Goal: Information Seeking & Learning: Learn about a topic

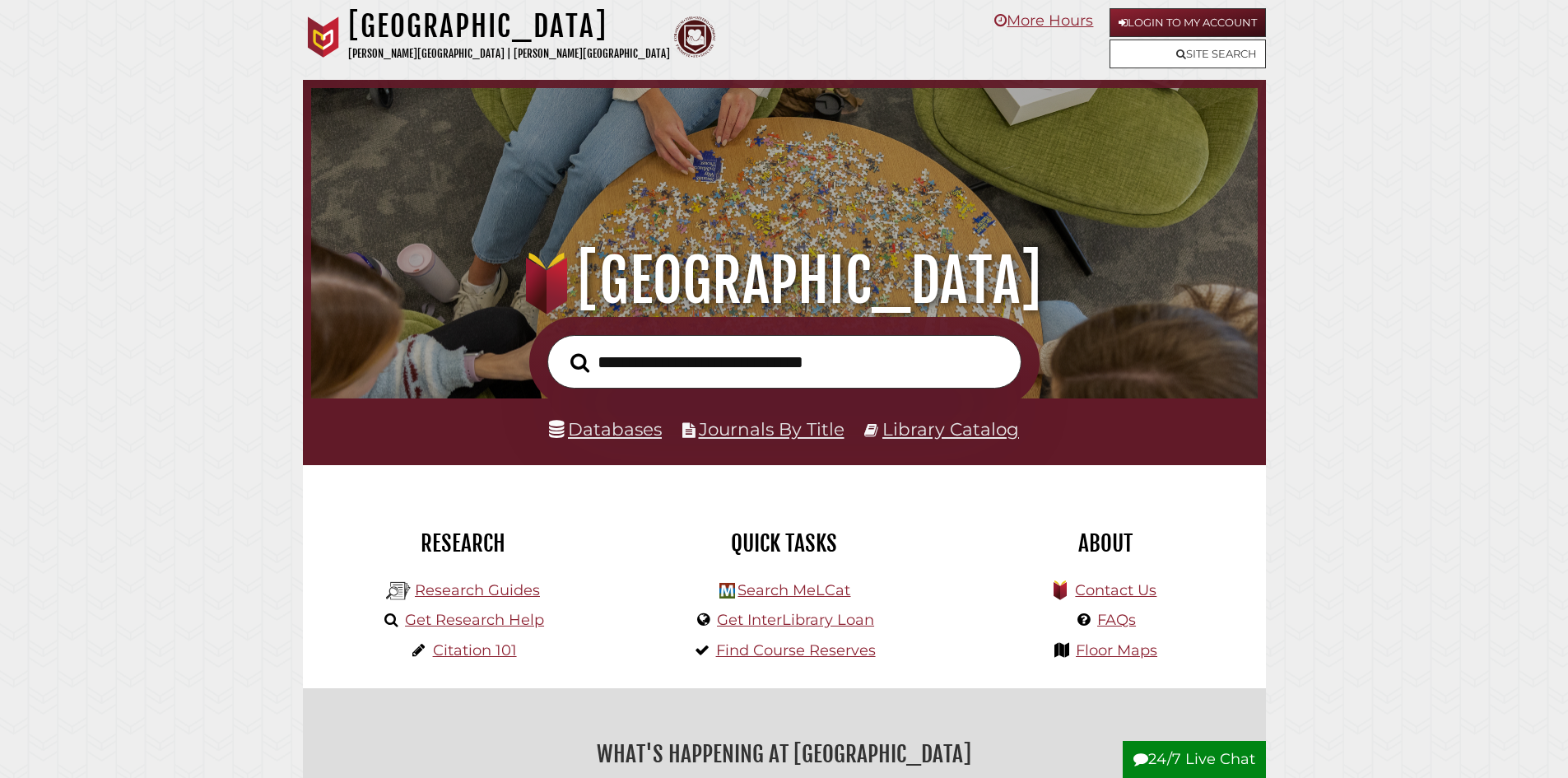
scroll to position [313, 938]
click at [617, 433] on link "Databases" at bounding box center [605, 429] width 112 height 21
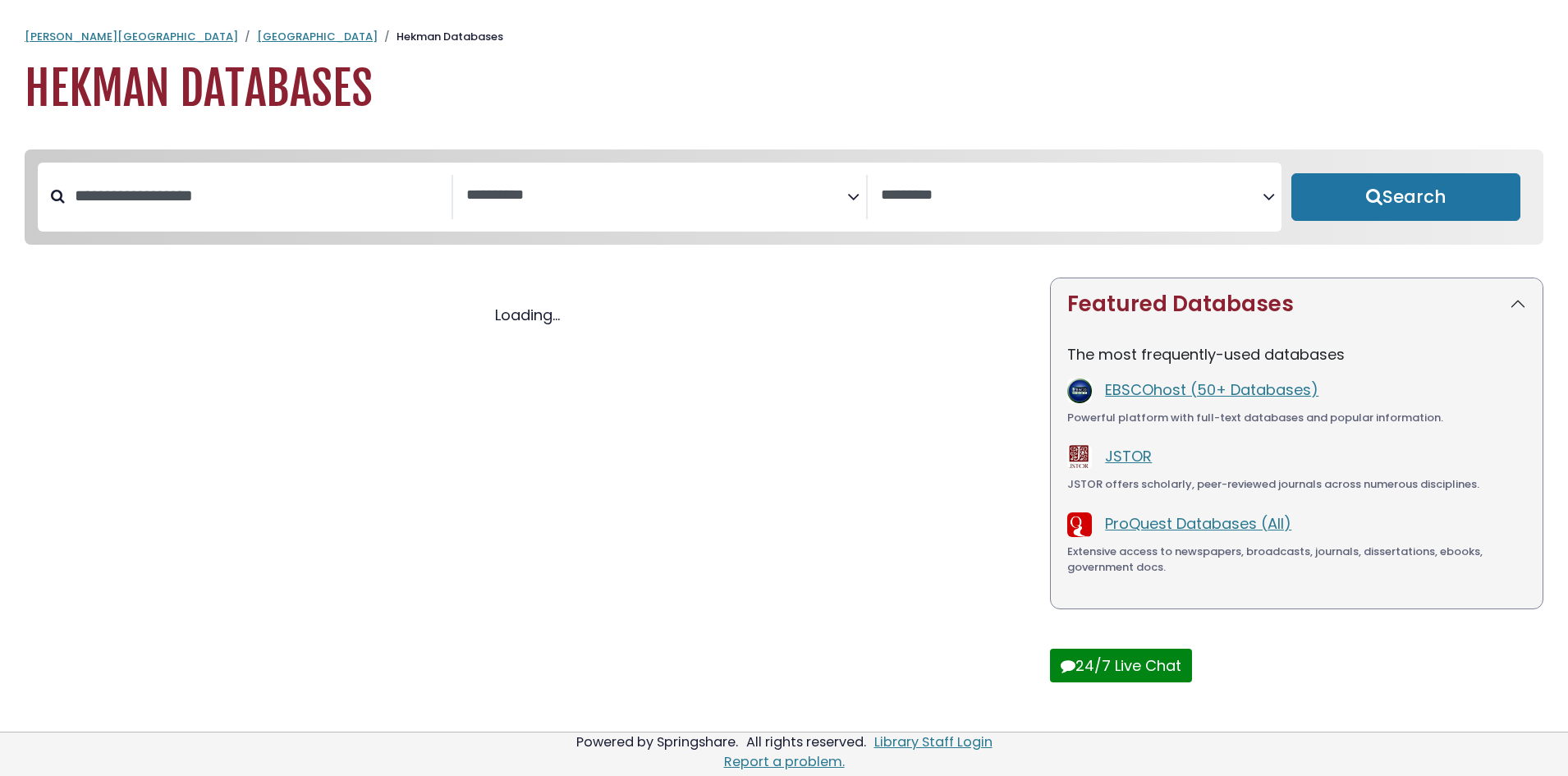
select select "Database Subject Filter"
select select "Database Vendors Filter"
select select "Database Subject Filter"
select select "Database Vendors Filter"
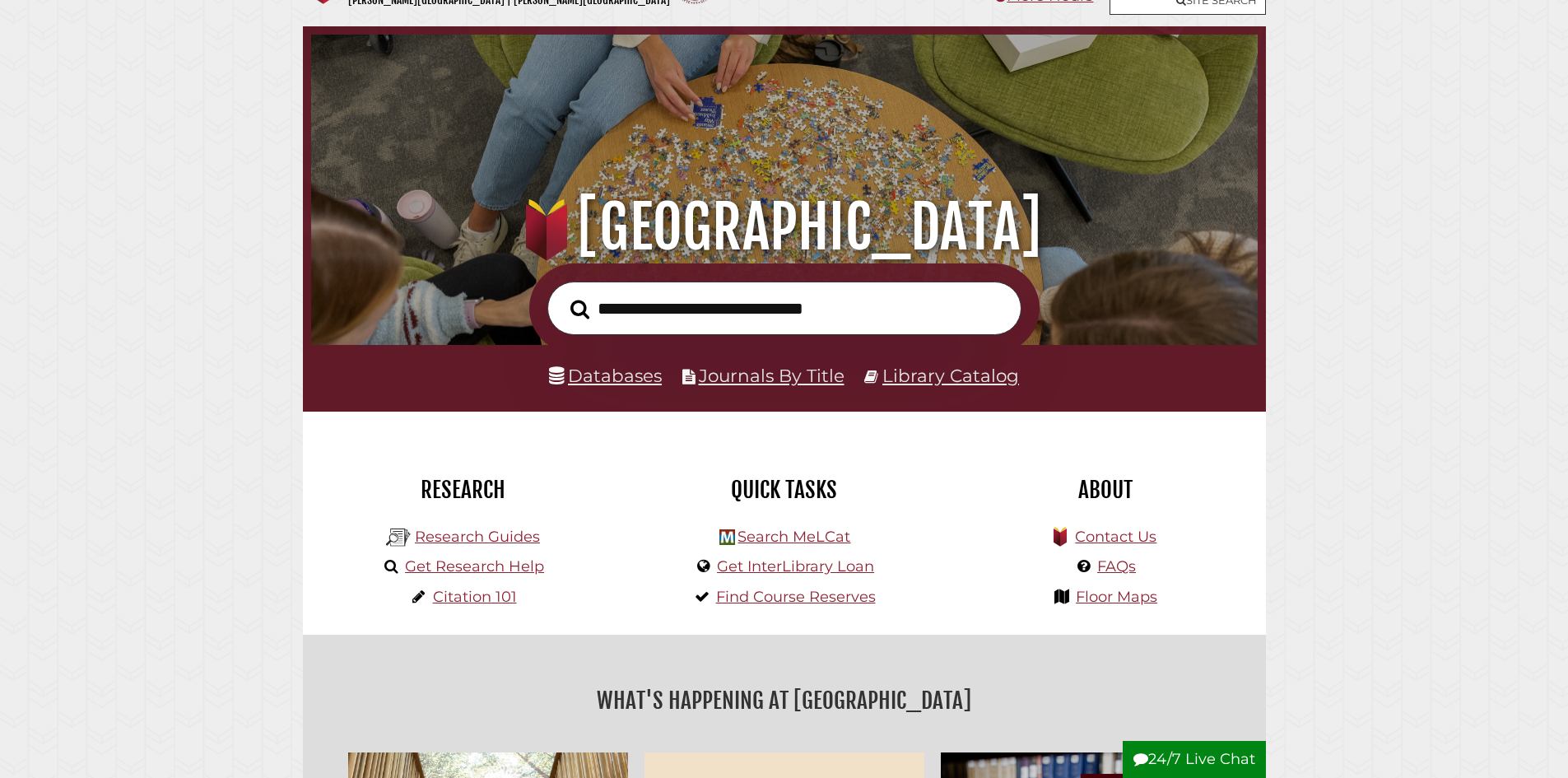
scroll to position [82, 0]
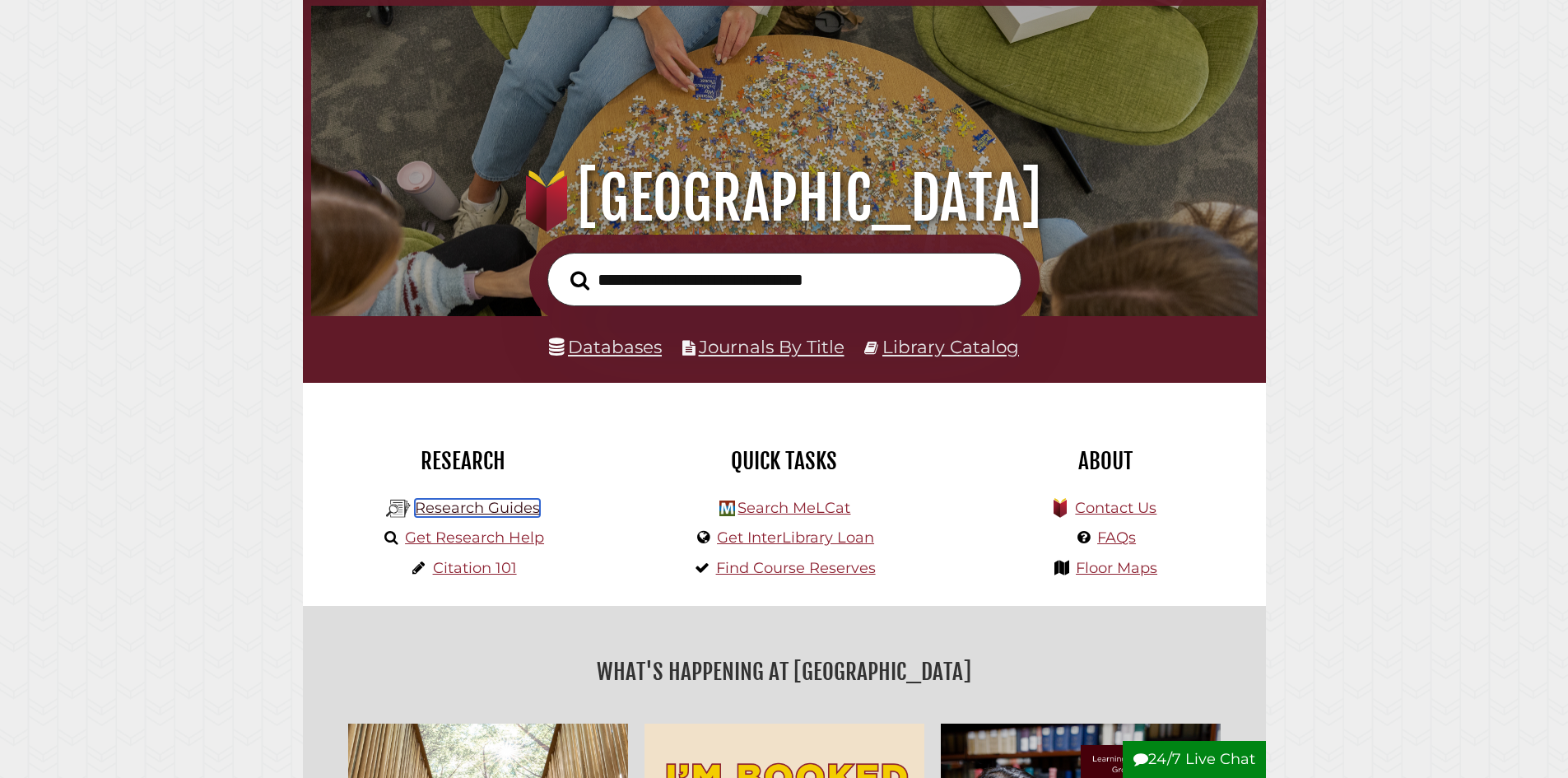
click at [505, 516] on link "Research Guides" at bounding box center [477, 507] width 125 height 18
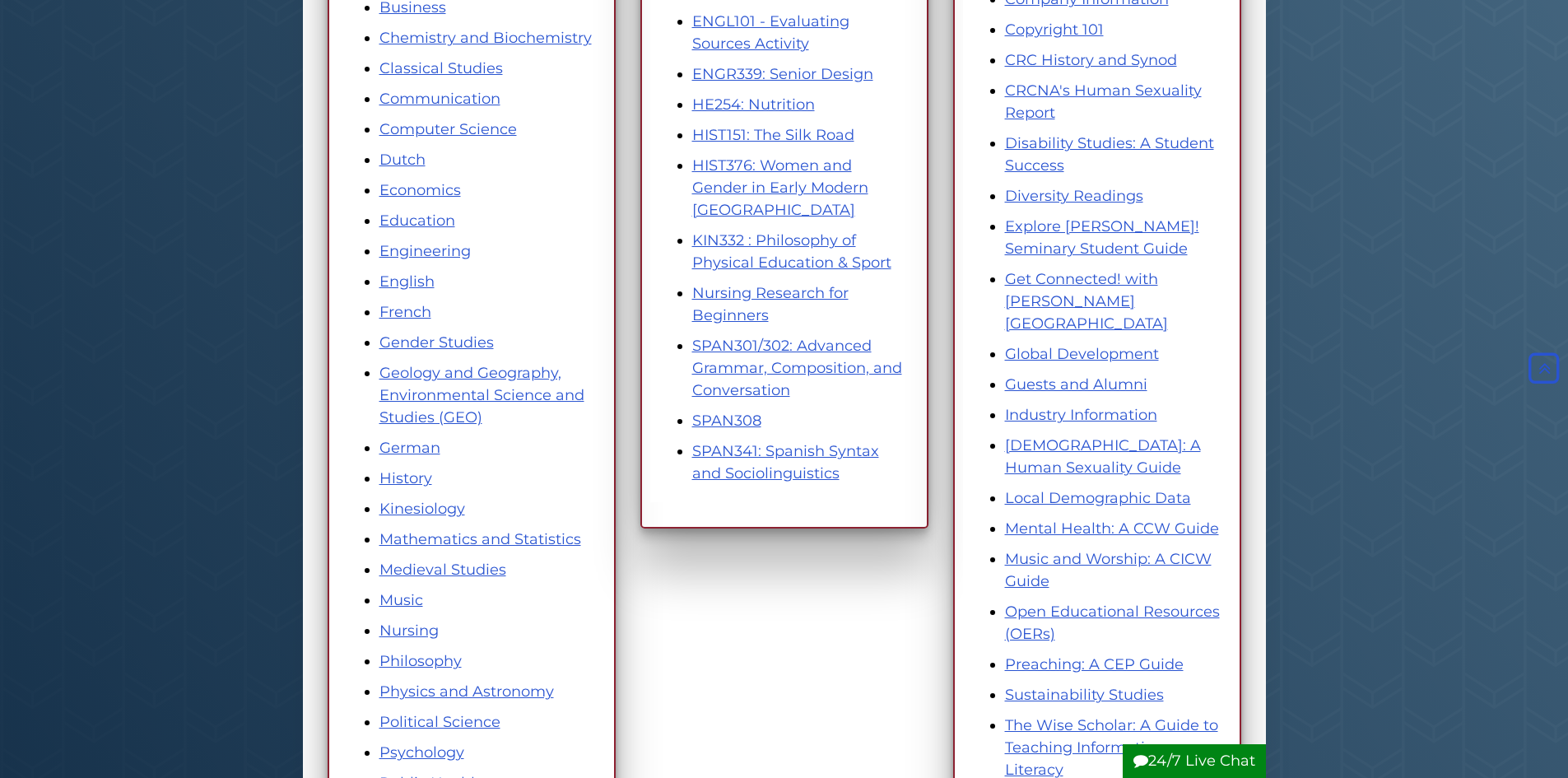
scroll to position [494, 0]
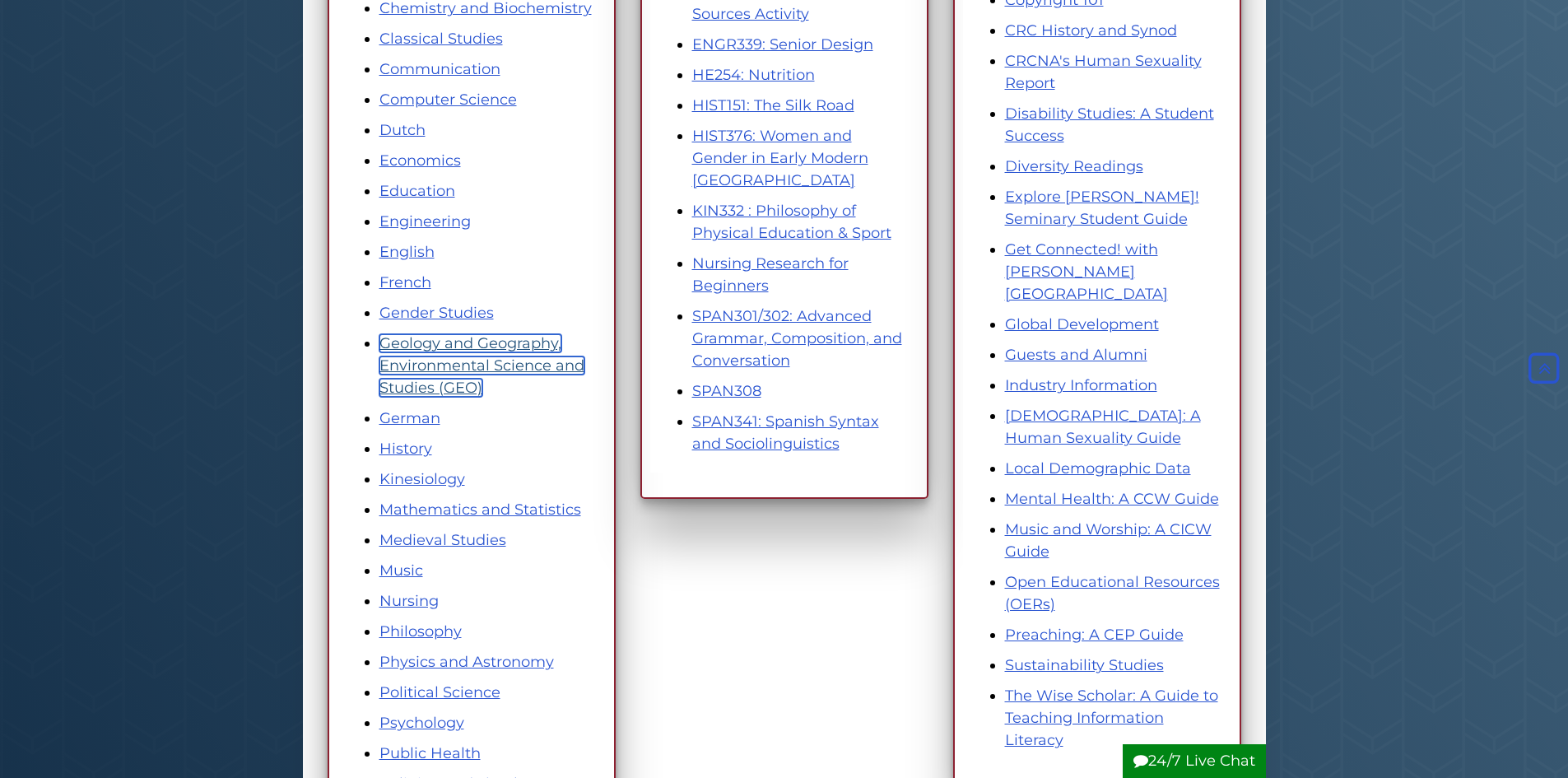
click at [425, 362] on link "Geology and Geography, Environmental Science and Studies (GEO)" at bounding box center [481, 366] width 205 height 63
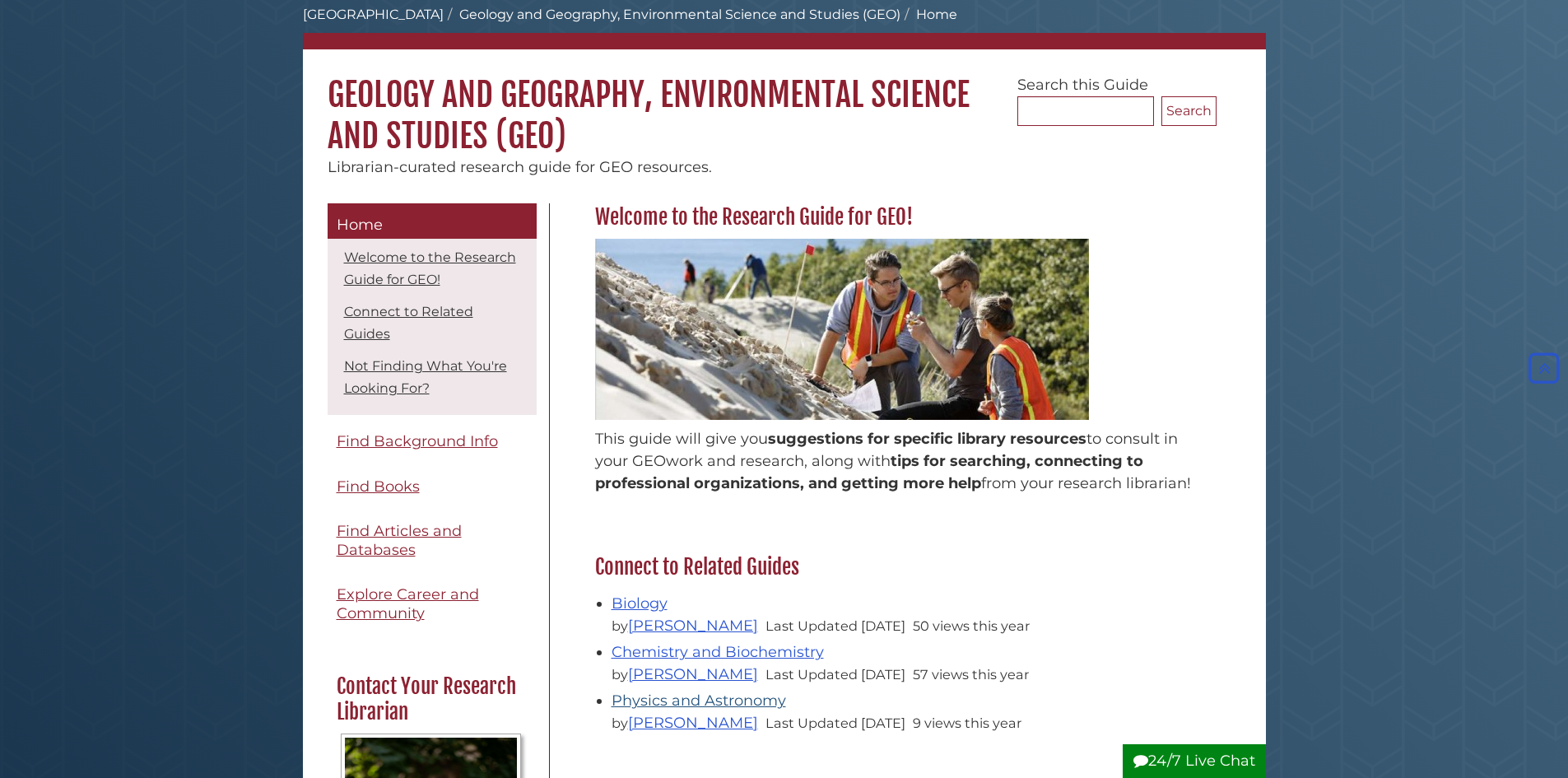
scroll to position [82, 0]
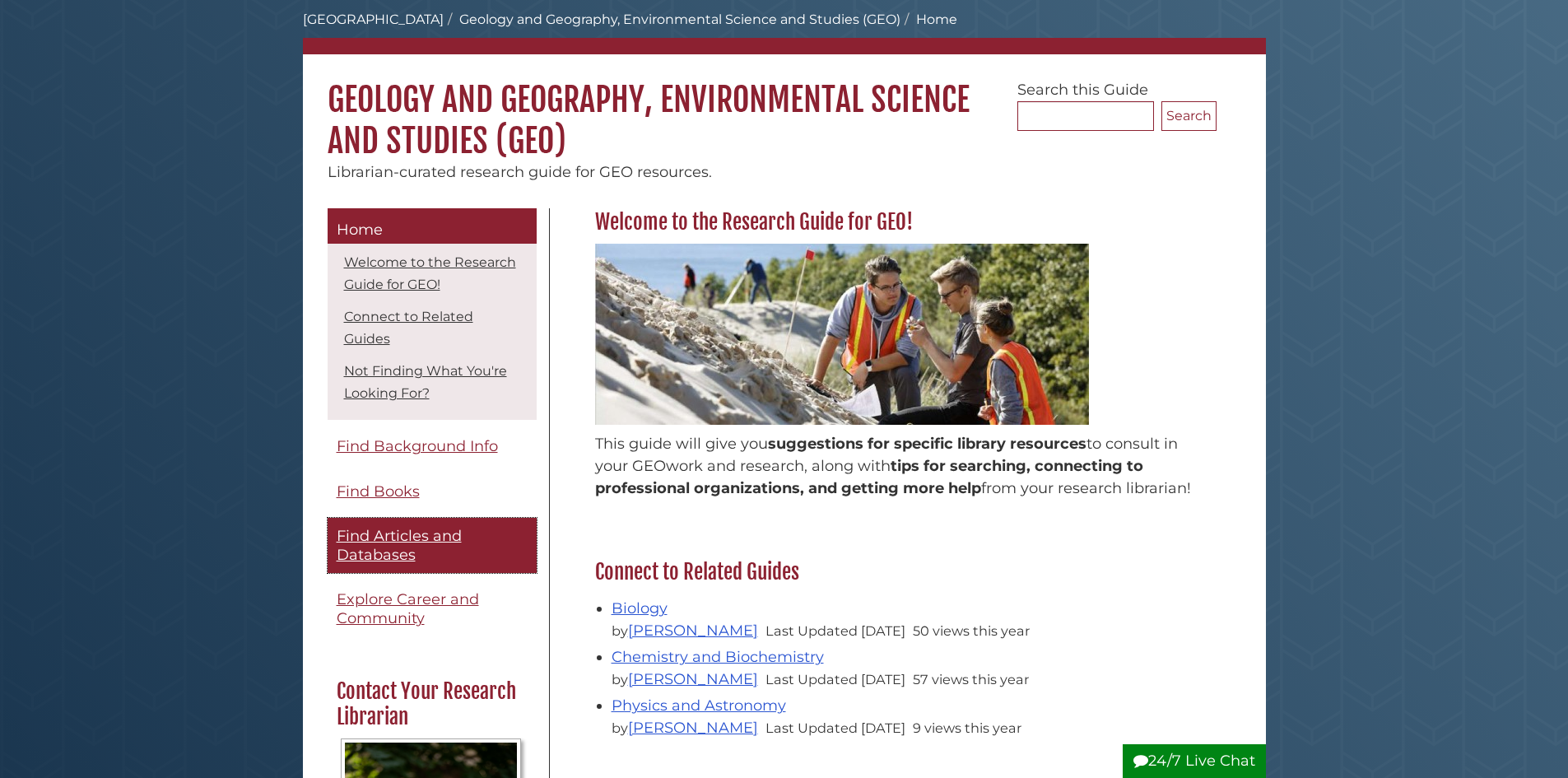
click at [328, 548] on link "Find Articles and Databases" at bounding box center [432, 545] width 209 height 55
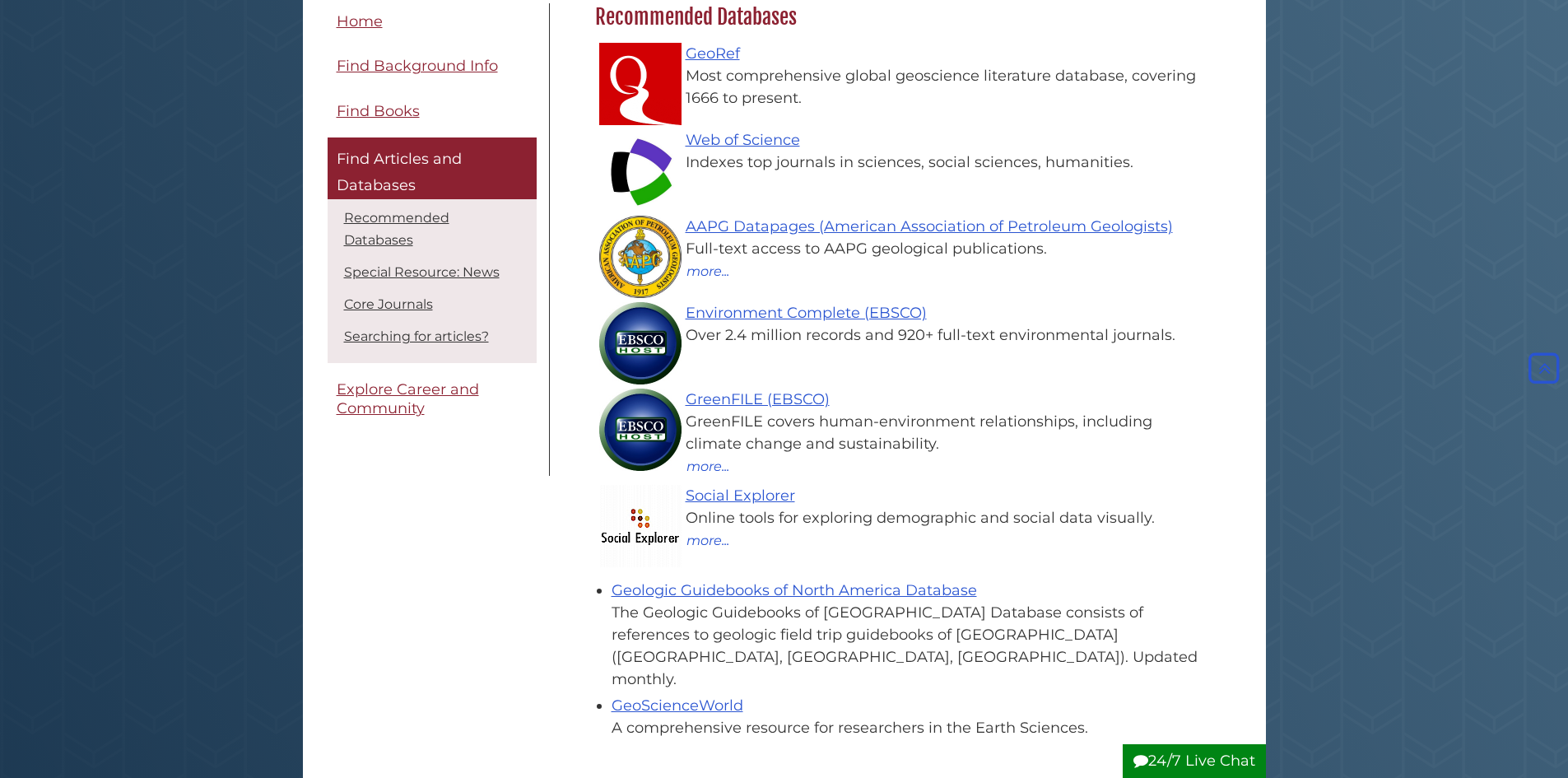
scroll to position [247, 0]
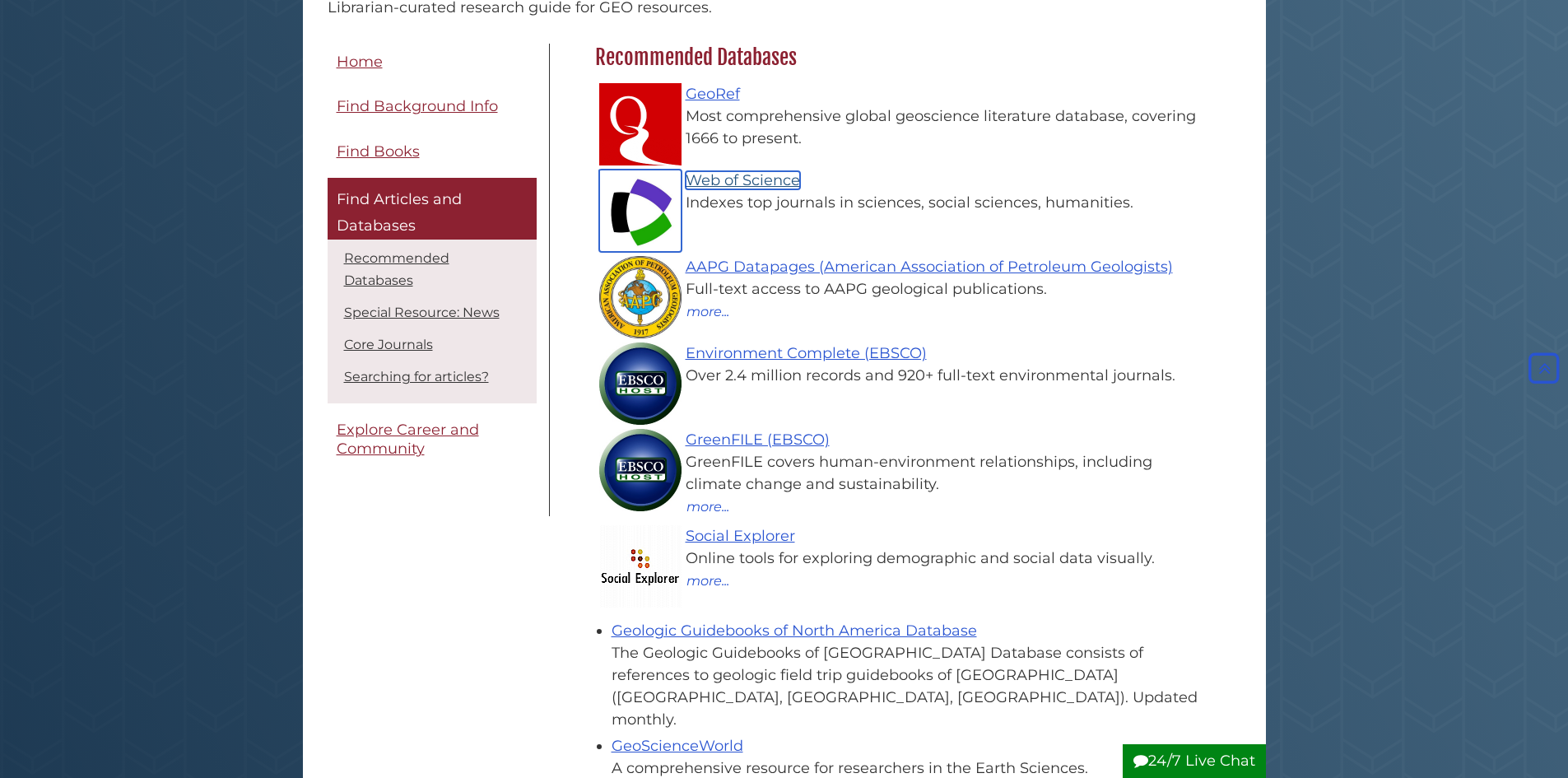
click at [753, 186] on link "Web of Science" at bounding box center [743, 180] width 114 height 18
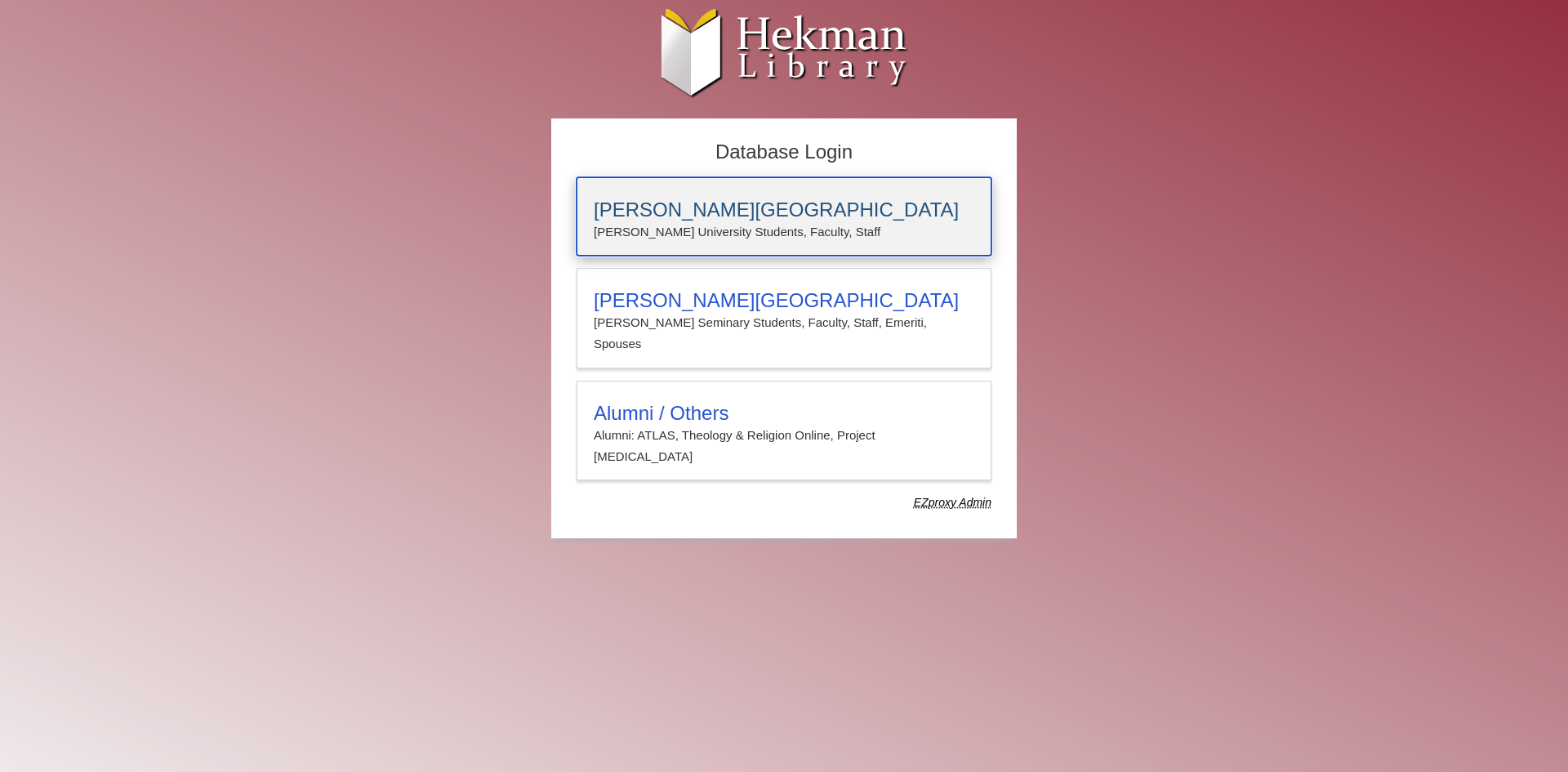
click at [723, 243] on div "Calvin University Calvin University Students, Faculty, Staff" at bounding box center [784, 216] width 415 height 79
